Goal: Transaction & Acquisition: Obtain resource

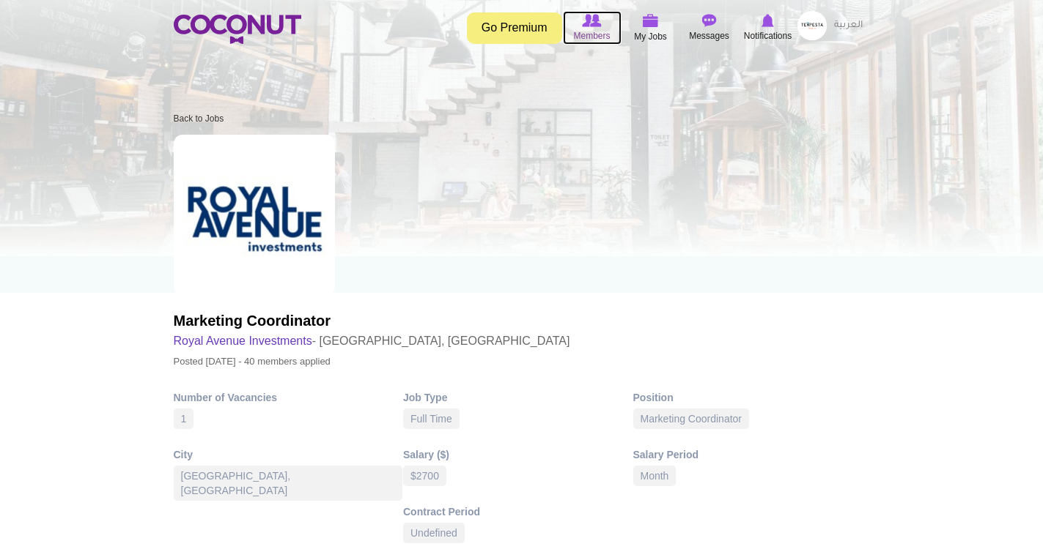
click at [596, 32] on span "Members" at bounding box center [591, 36] width 37 height 15
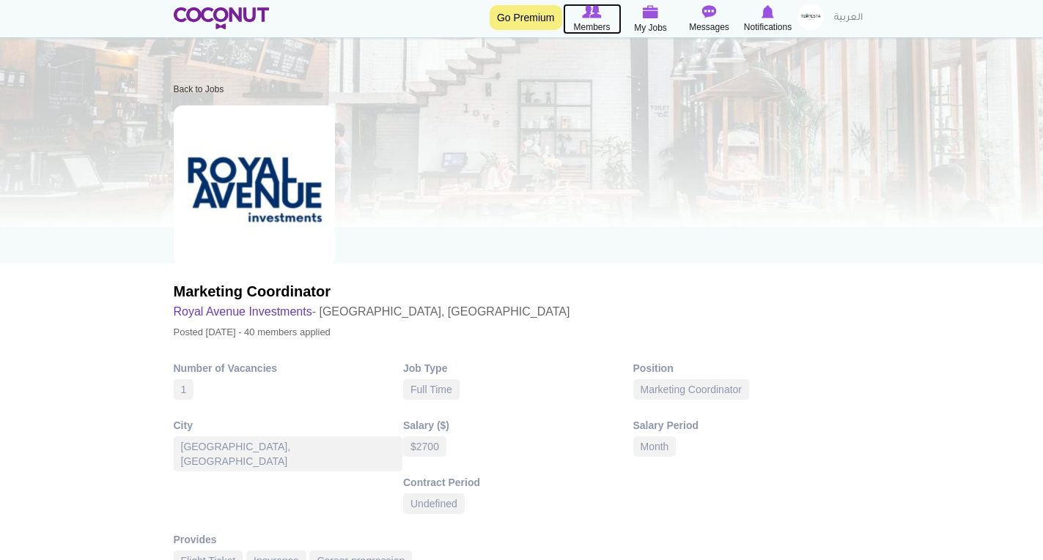
scroll to position [51, 0]
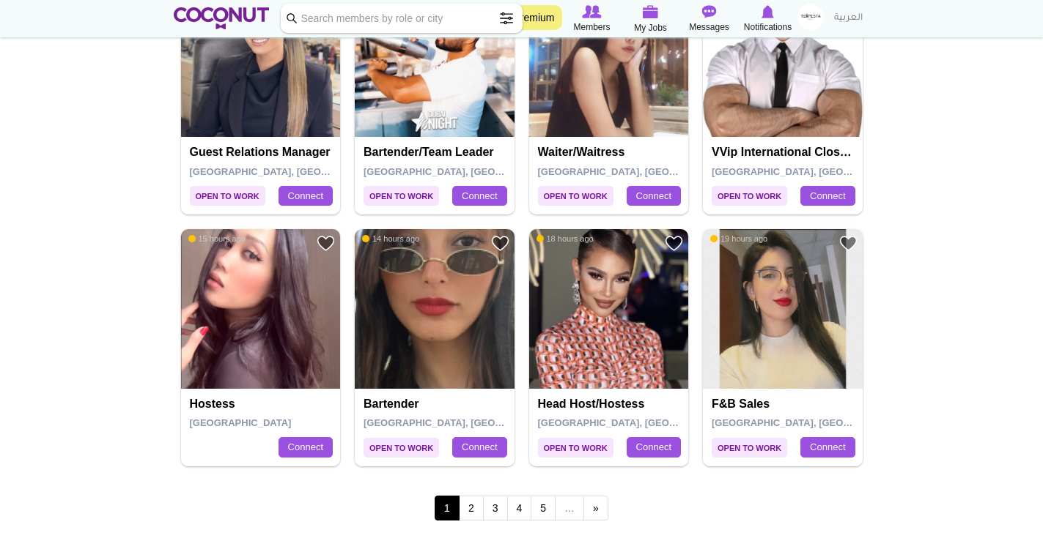
scroll to position [2403, 0]
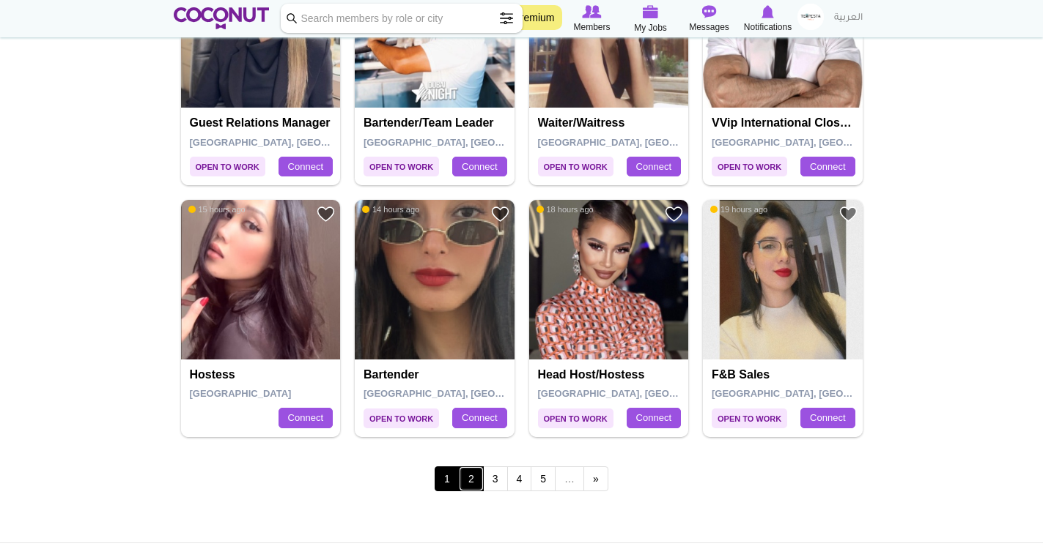
click at [472, 477] on link "2" at bounding box center [471, 479] width 25 height 25
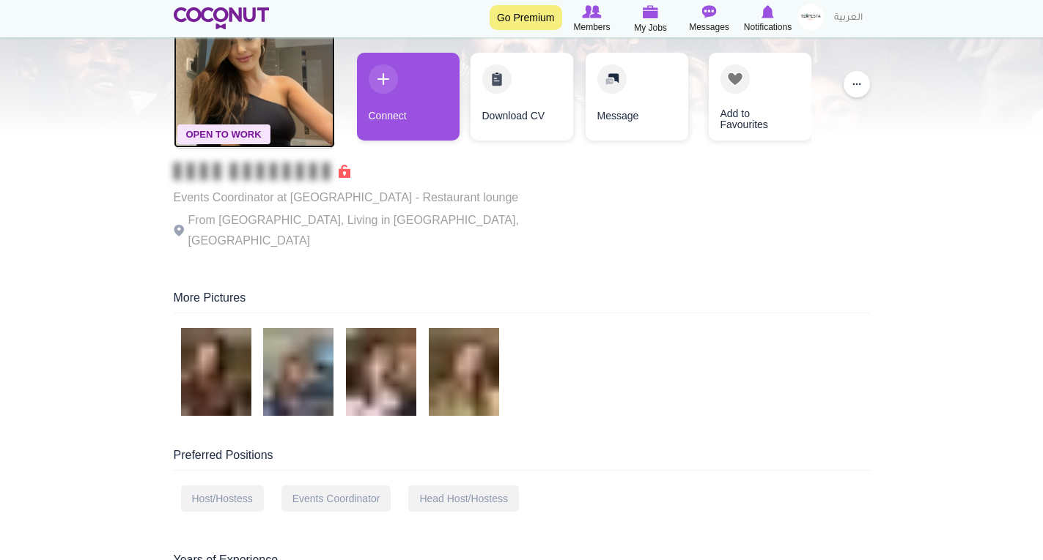
scroll to position [117, 0]
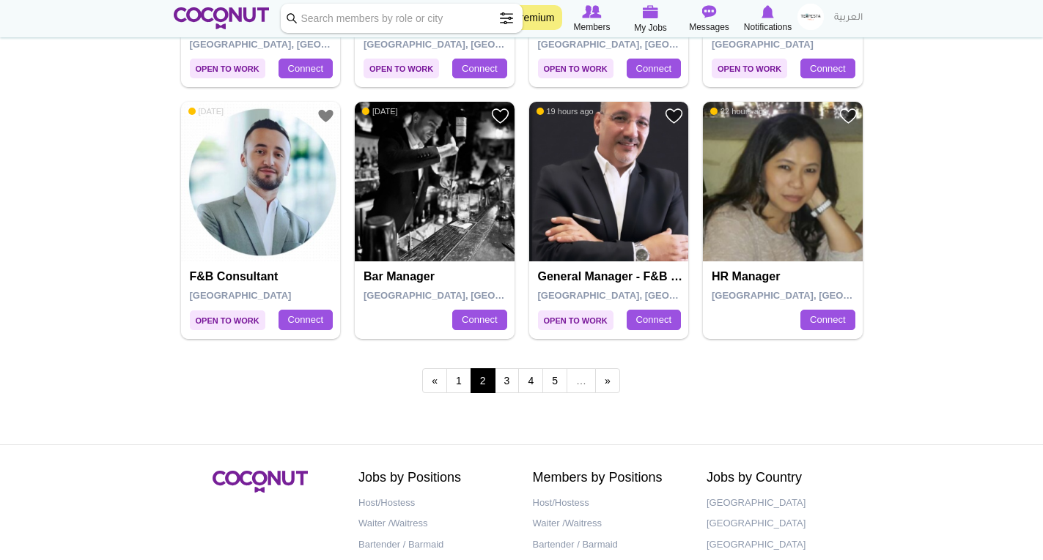
scroll to position [2520, 0]
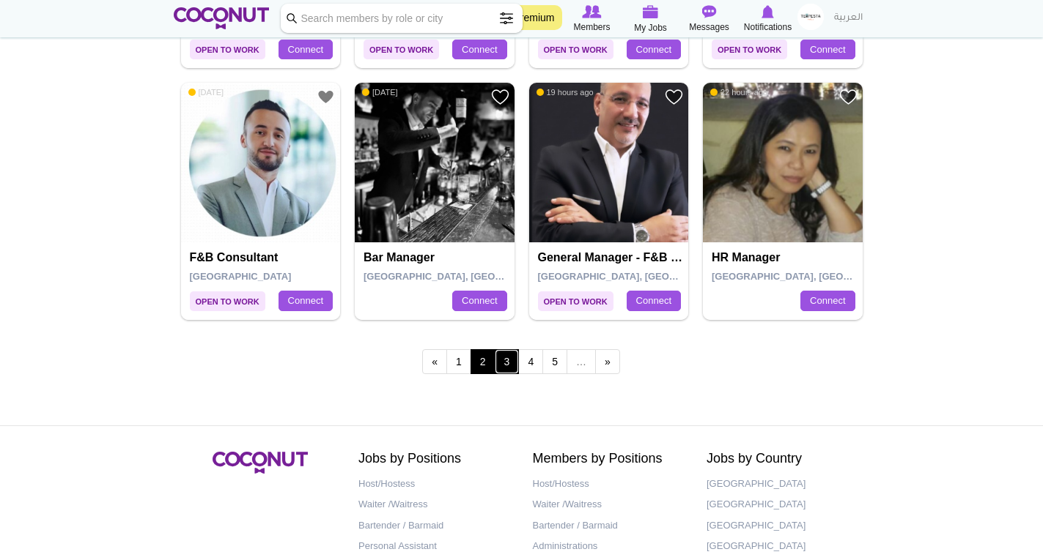
click at [506, 366] on link "3" at bounding box center [507, 361] width 25 height 25
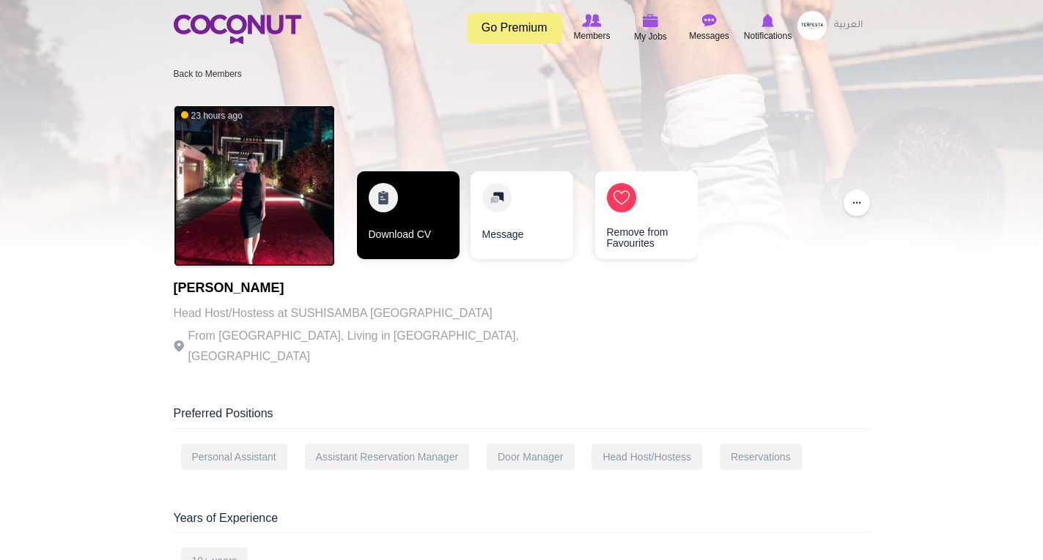
click at [422, 236] on link "Download CV" at bounding box center [408, 215] width 103 height 88
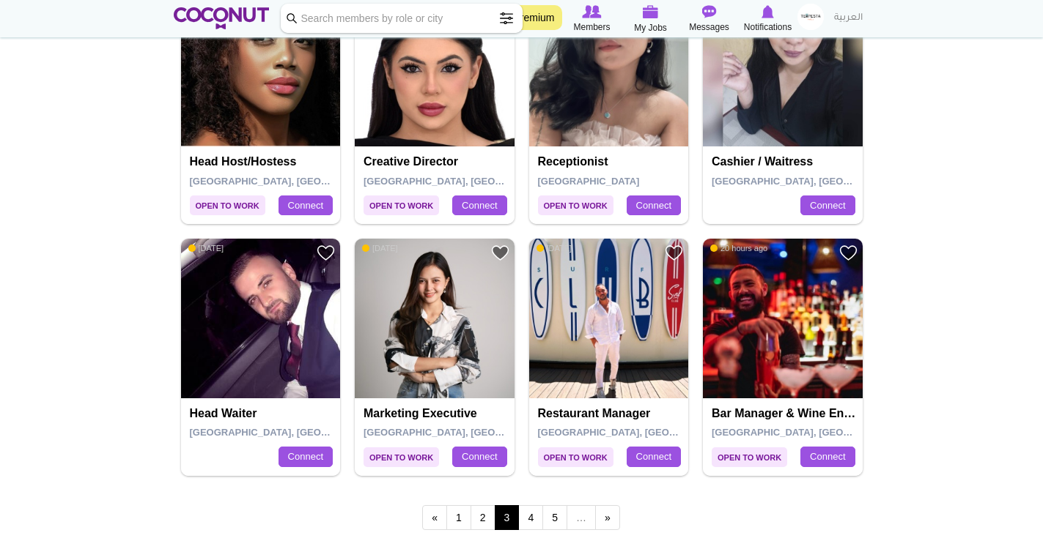
scroll to position [2403, 0]
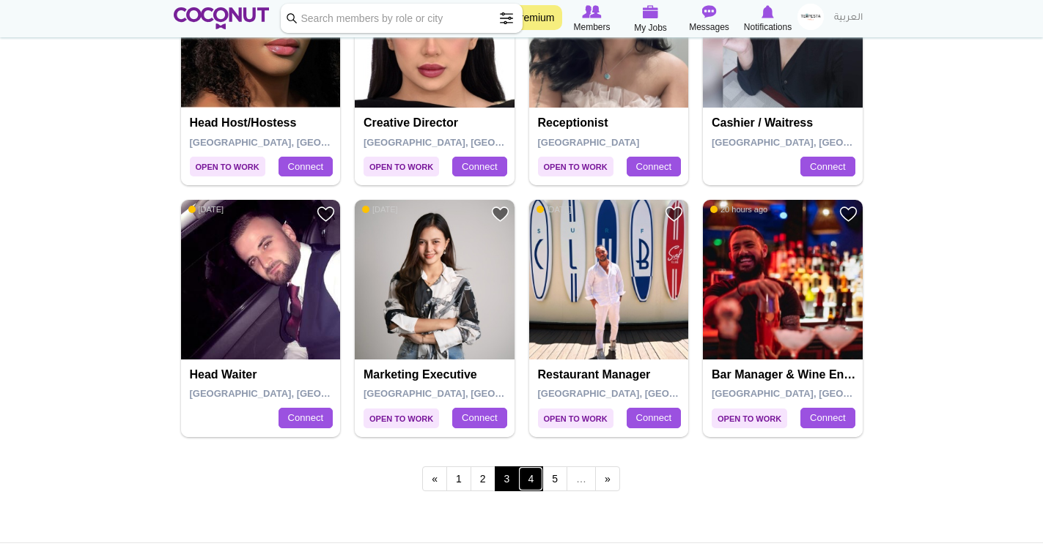
click at [530, 481] on link "4" at bounding box center [530, 479] width 25 height 25
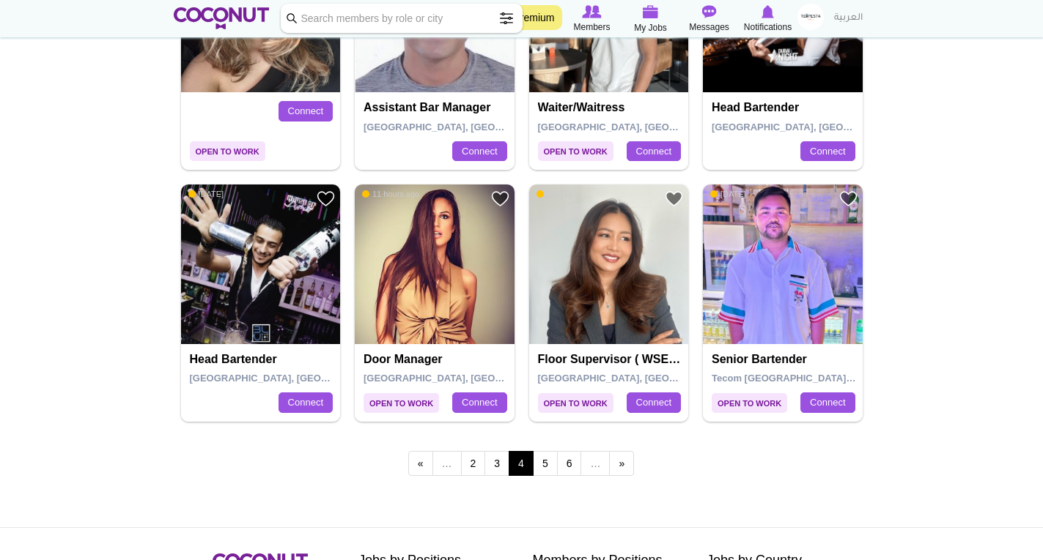
scroll to position [2520, 0]
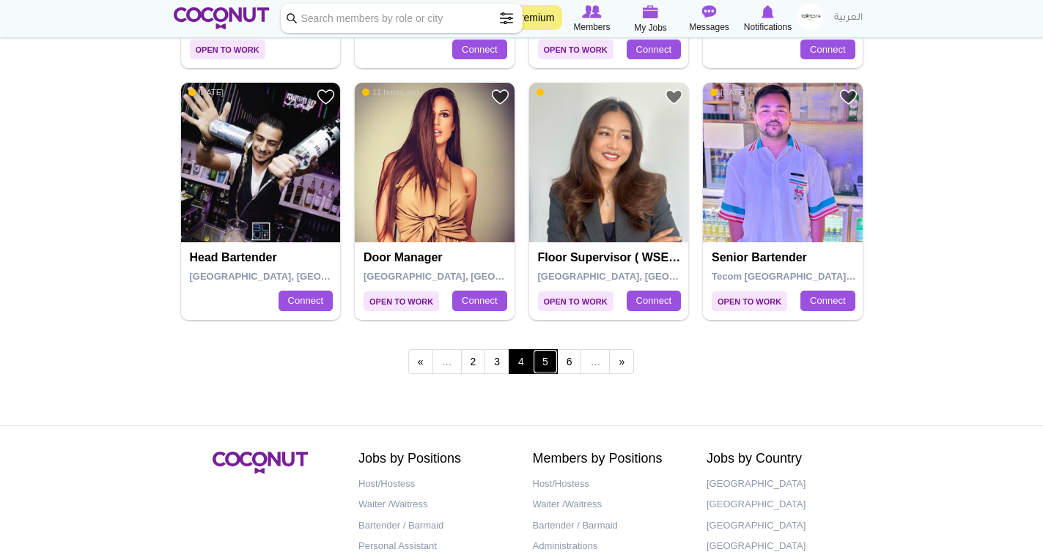
click at [544, 363] on link "5" at bounding box center [545, 361] width 25 height 25
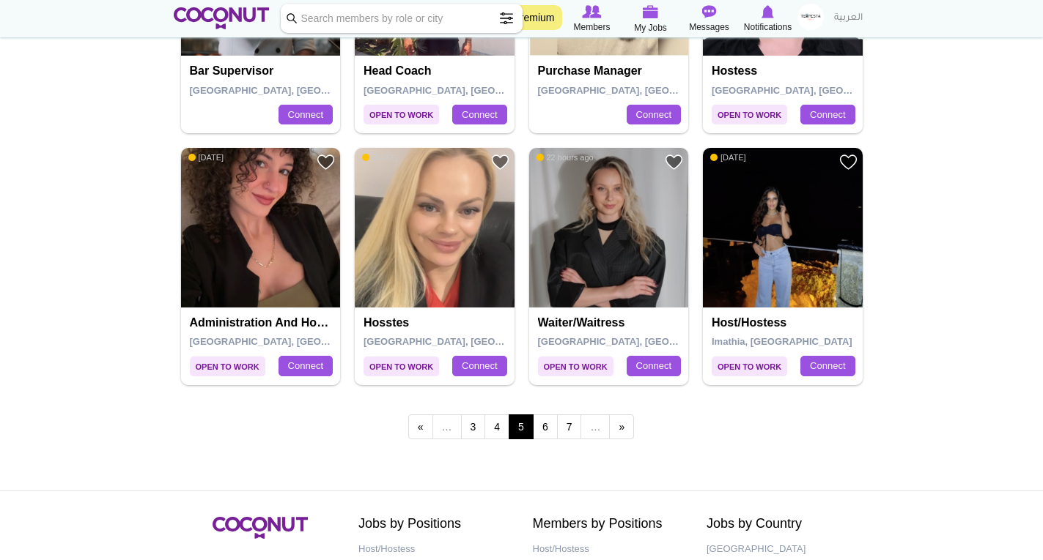
scroll to position [2462, 0]
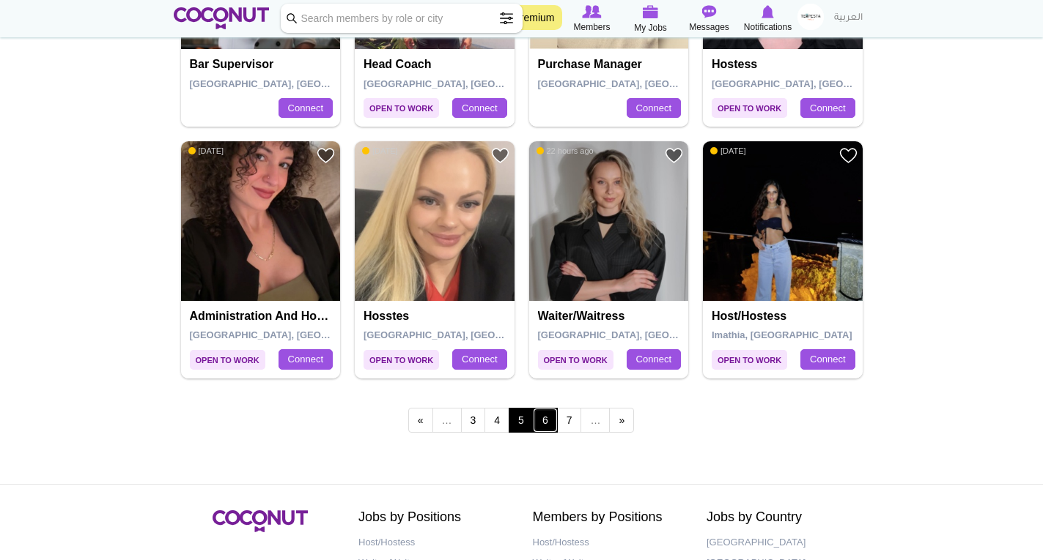
click at [547, 426] on link "6" at bounding box center [545, 420] width 25 height 25
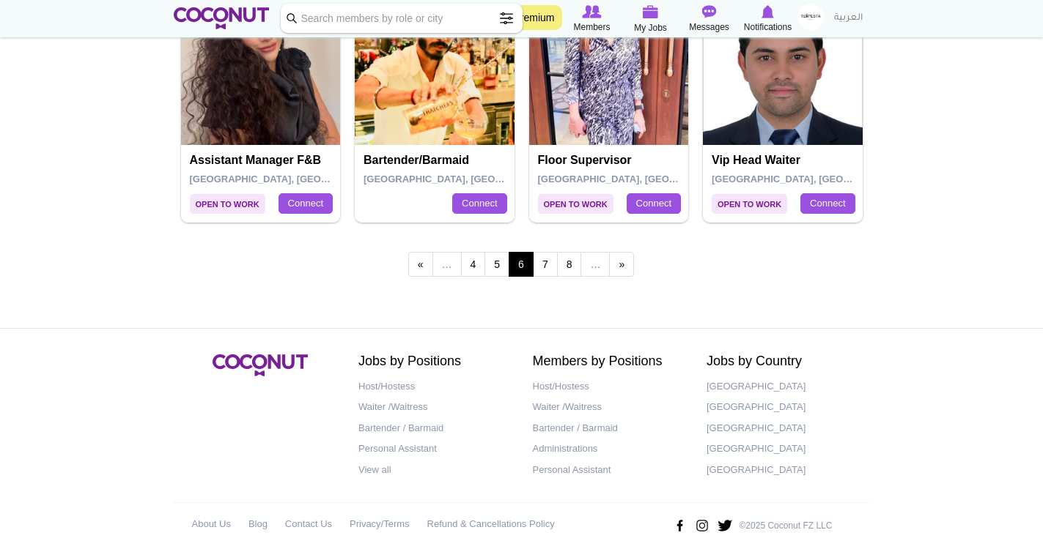
scroll to position [2622, 0]
